Goal: Find specific page/section: Locate item on page

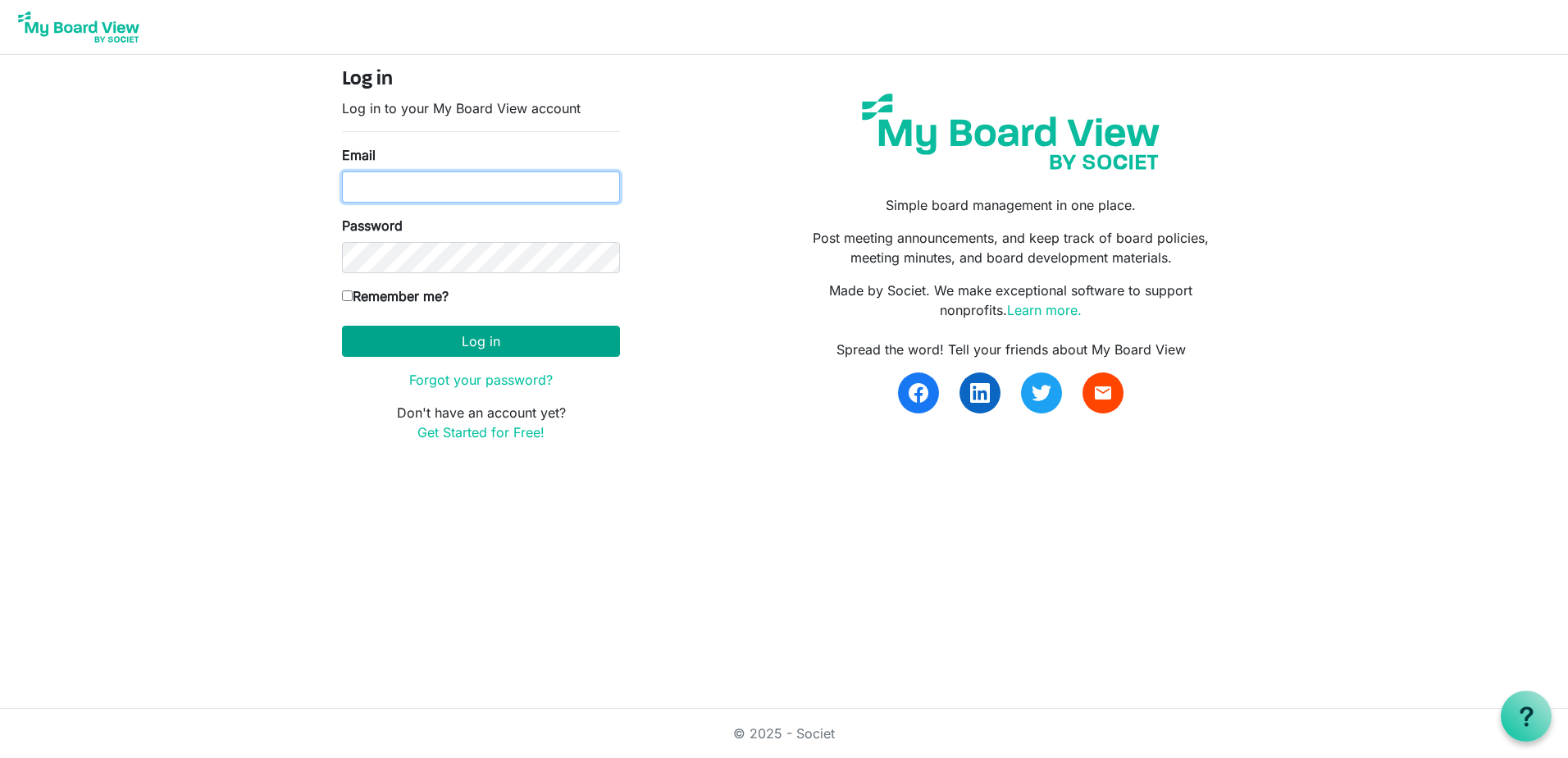
type input "pam@arc-ad.org"
click at [494, 343] on button "Log in" at bounding box center [481, 341] width 278 height 31
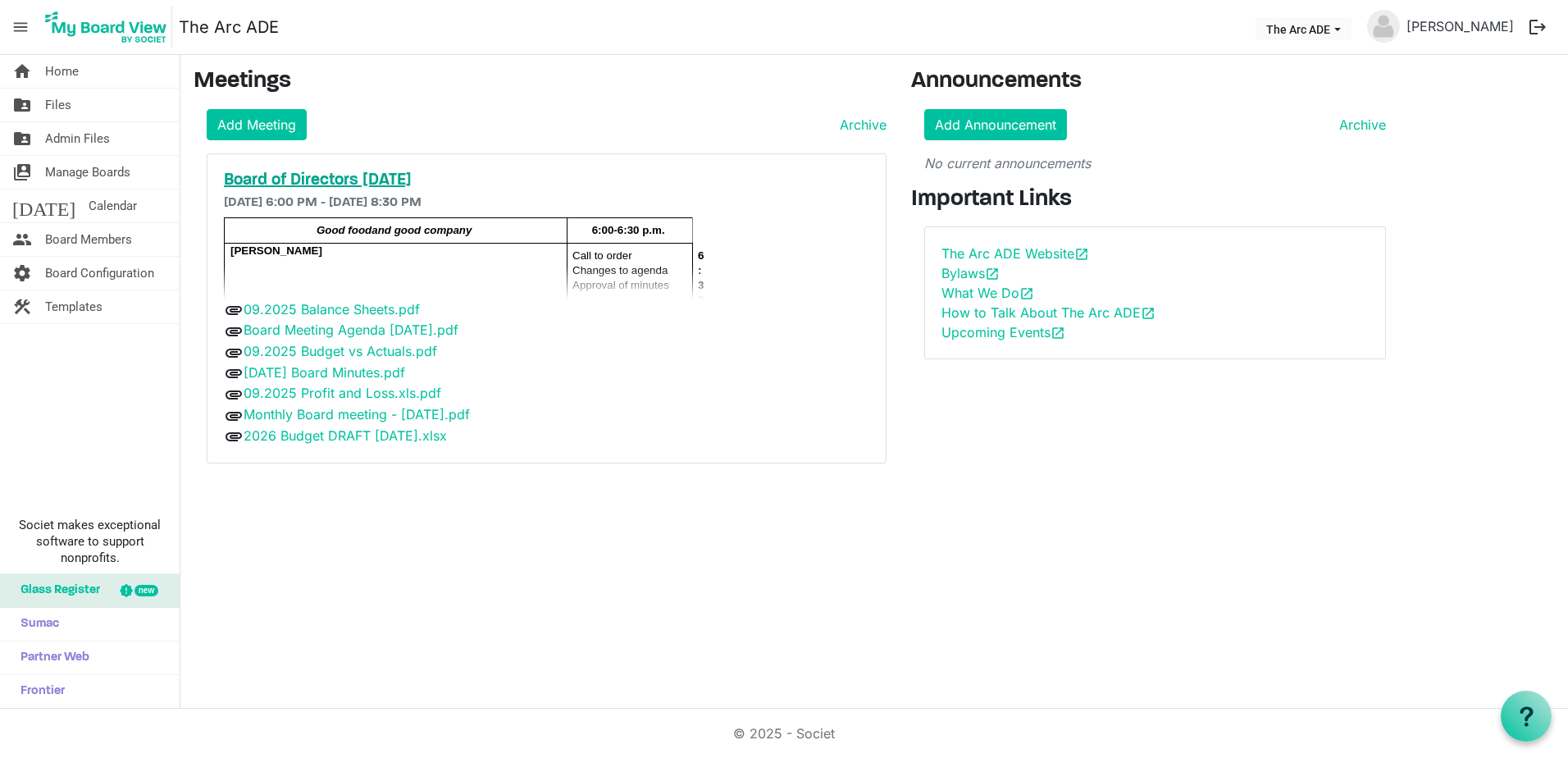
click at [347, 184] on h5 "Board of Directors [DATE]" at bounding box center [546, 180] width 645 height 19
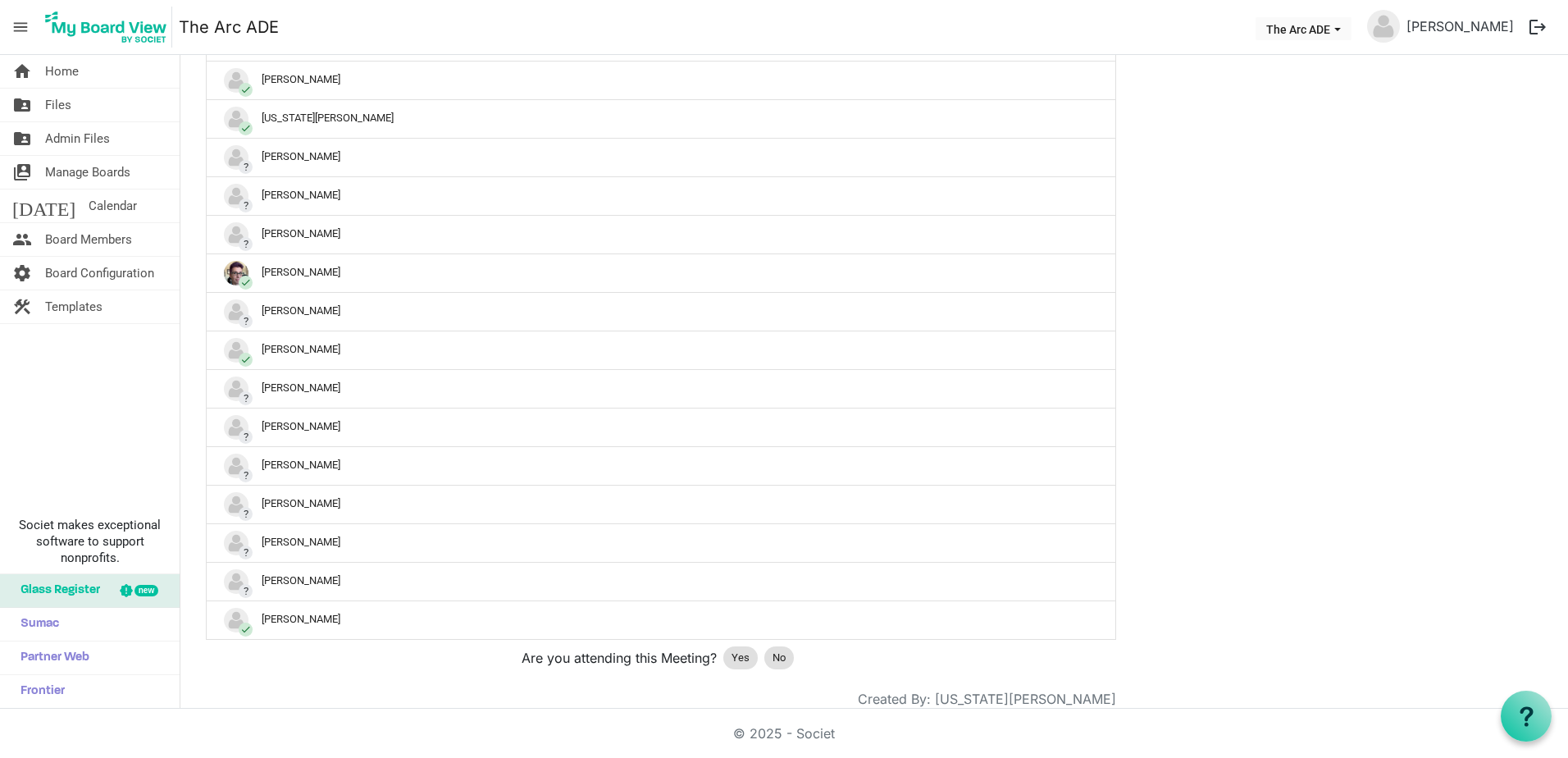
scroll to position [1141, 0]
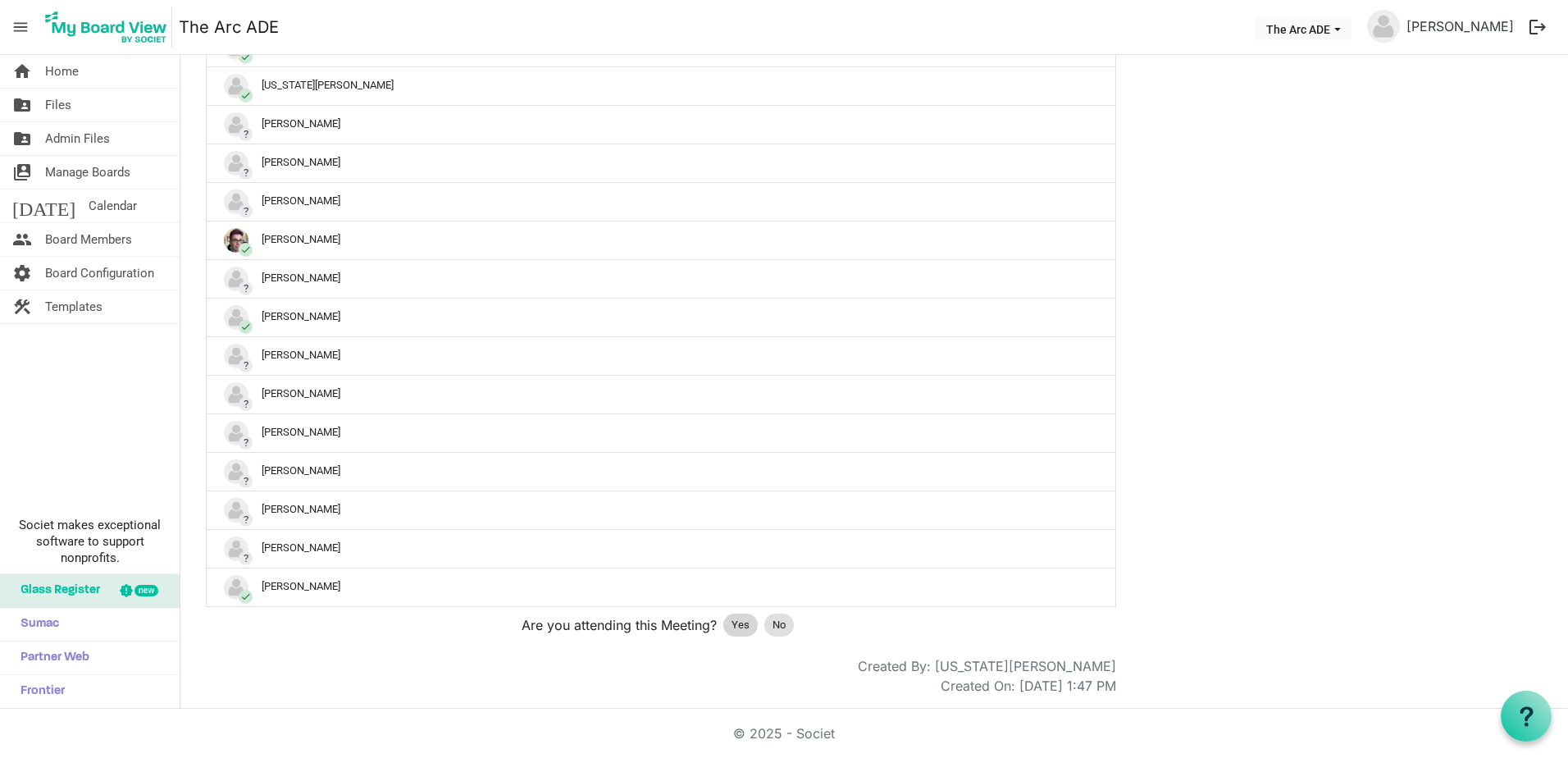
click at [744, 623] on span "Yes" at bounding box center [741, 624] width 18 height 16
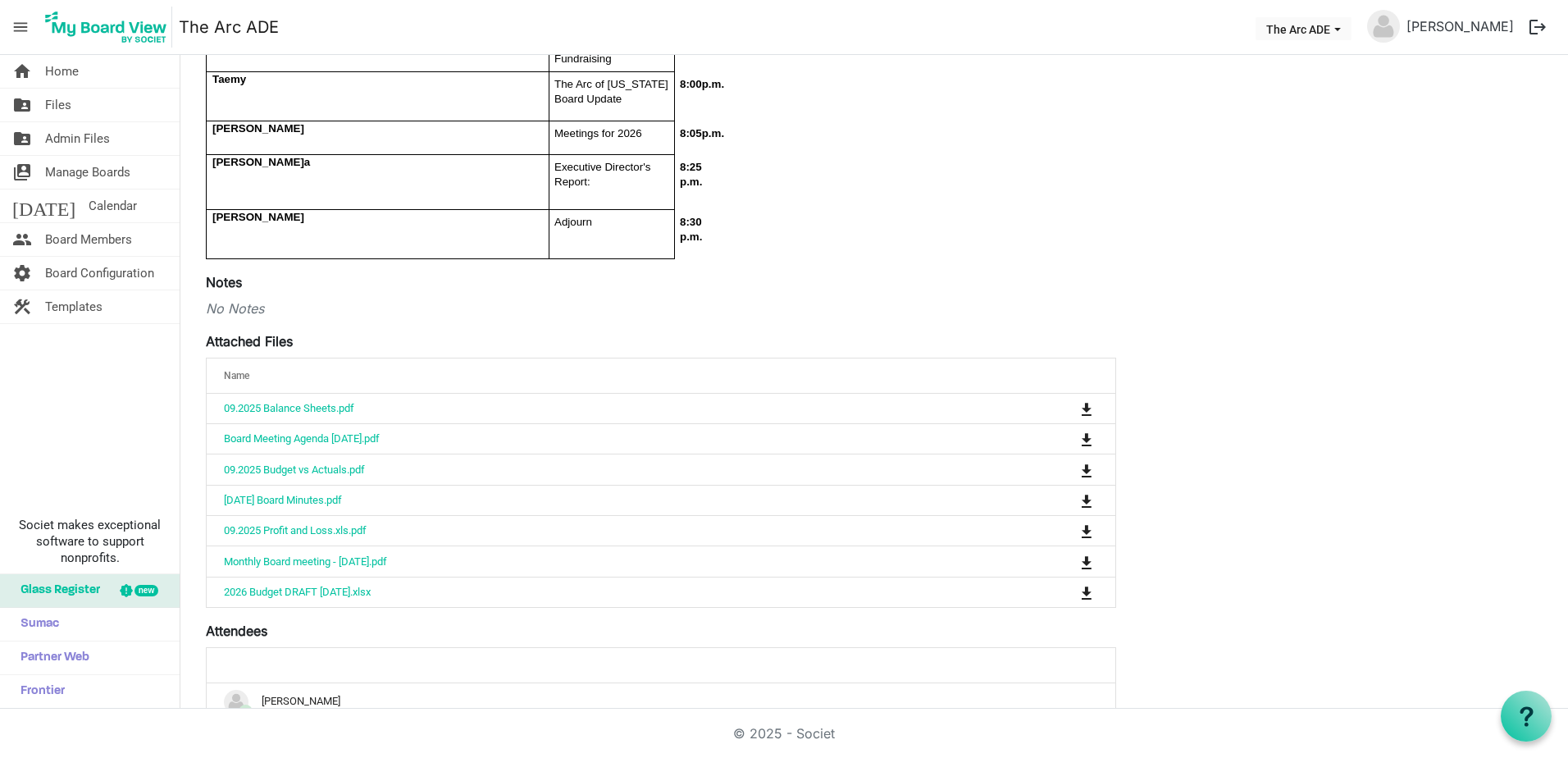
scroll to position [485, 0]
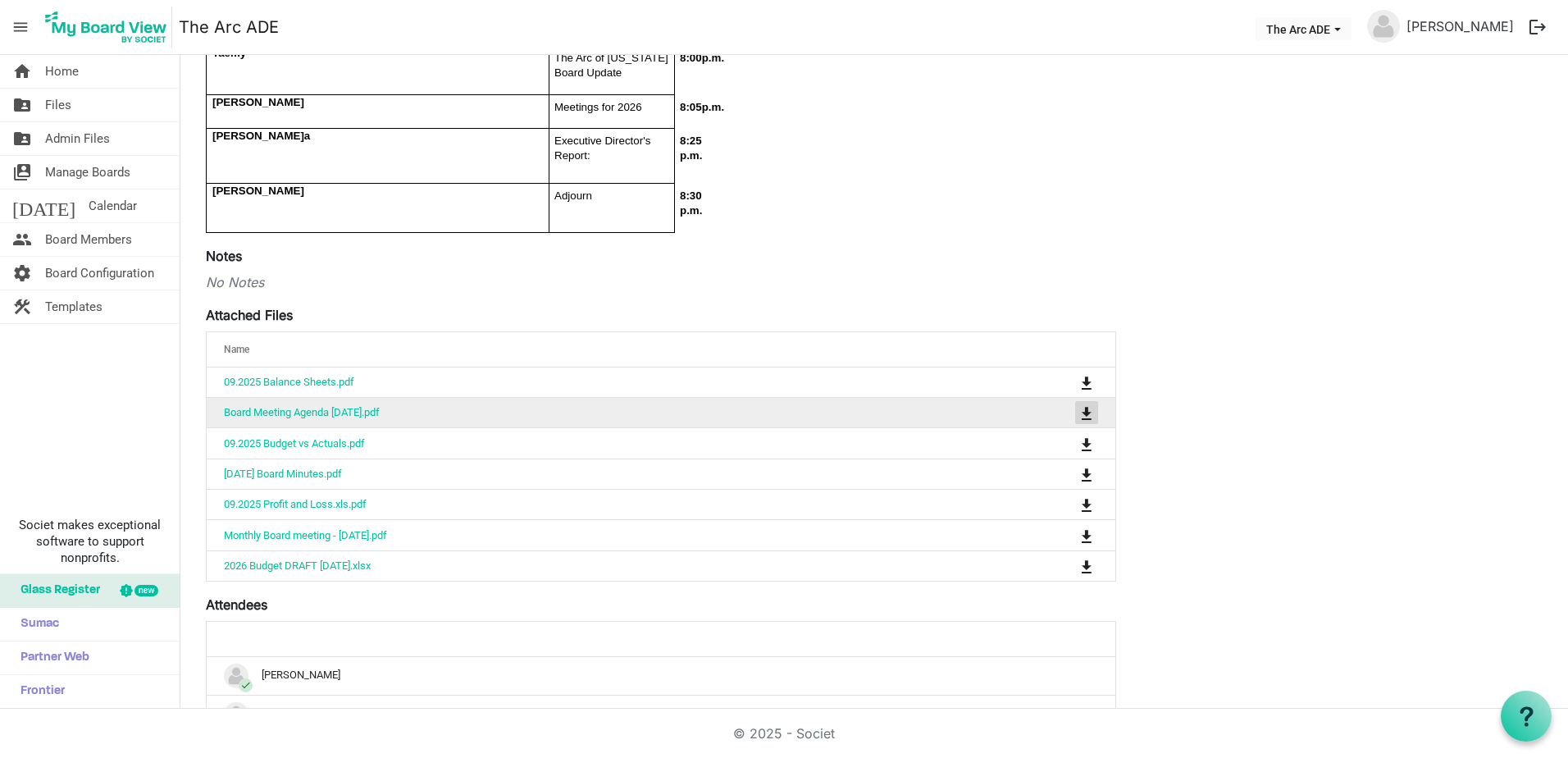
click at [1082, 420] on span "is Command column column header" at bounding box center [1086, 413] width 10 height 13
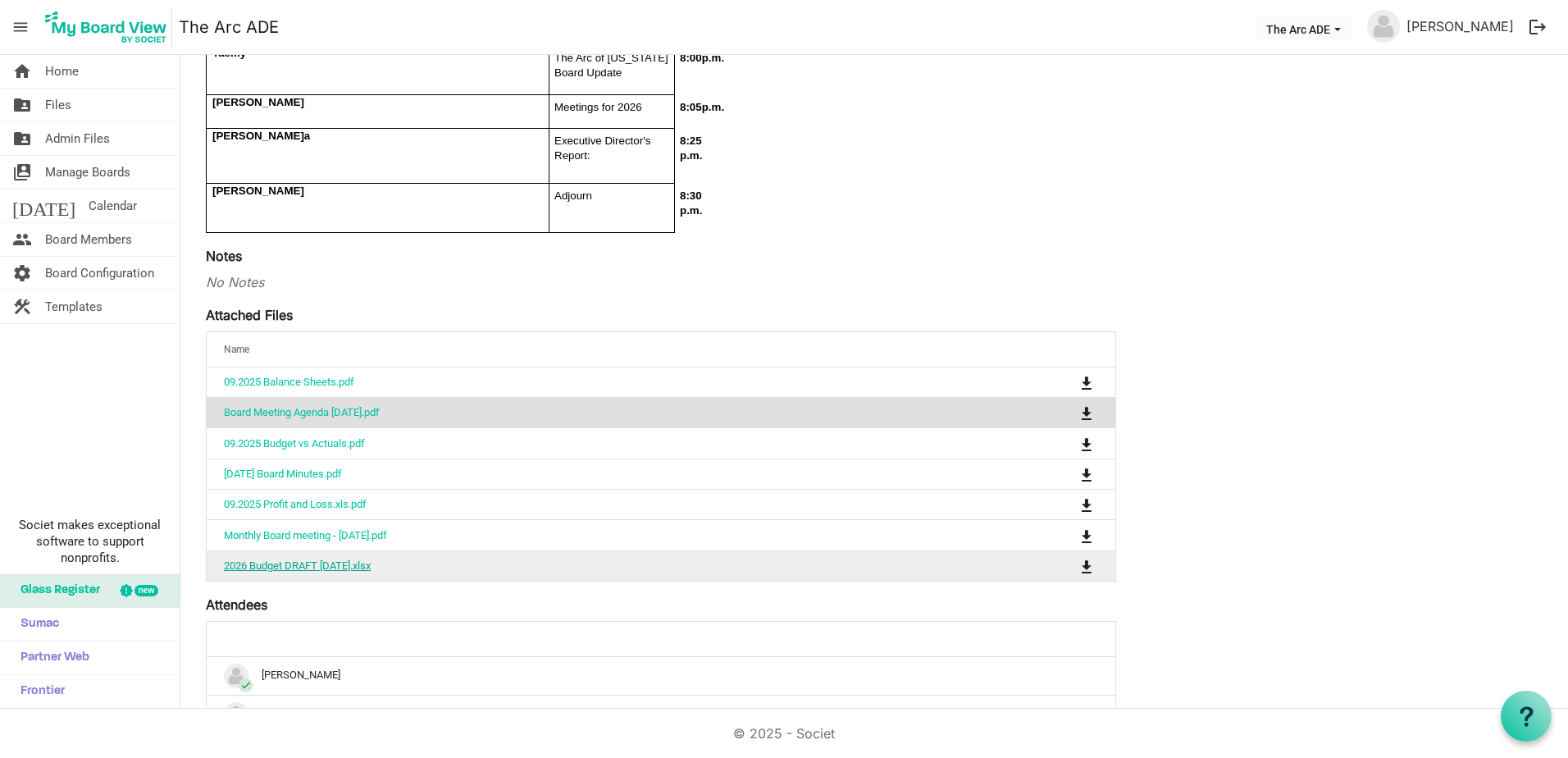
click at [358, 572] on link "2026 Budget DRAFT [DATE].xlsx" at bounding box center [297, 565] width 146 height 13
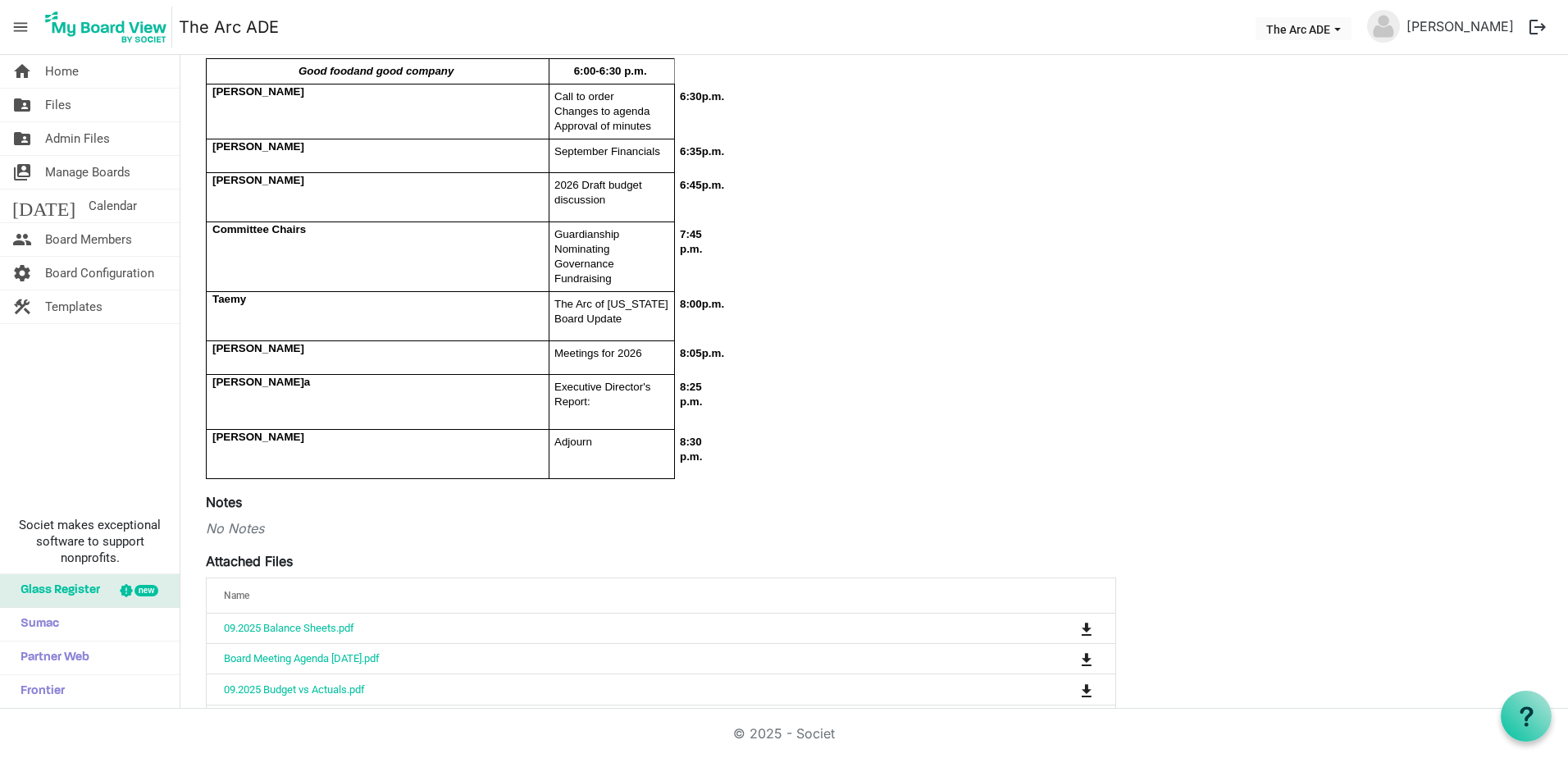
scroll to position [240, 0]
